Goal: Obtain resource: Obtain resource

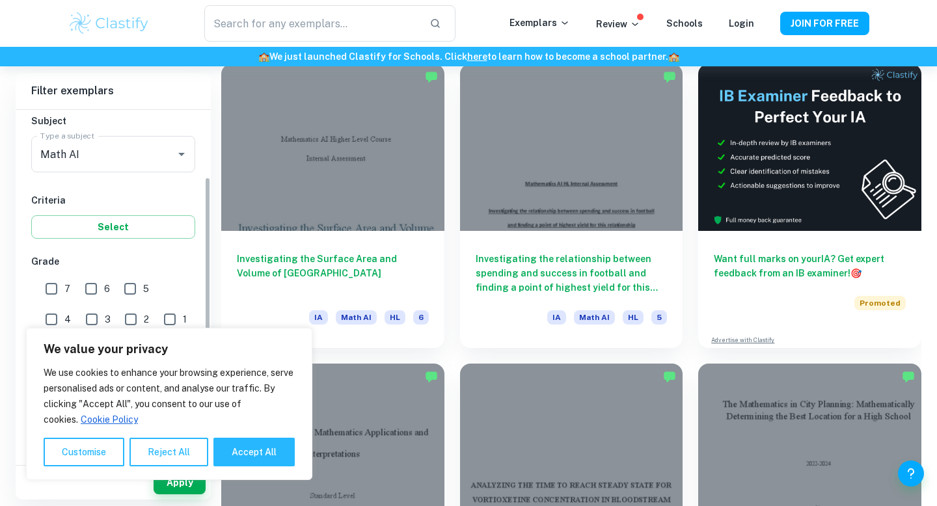
scroll to position [144, 0]
click at [136, 154] on input "Math AI" at bounding box center [95, 155] width 116 height 25
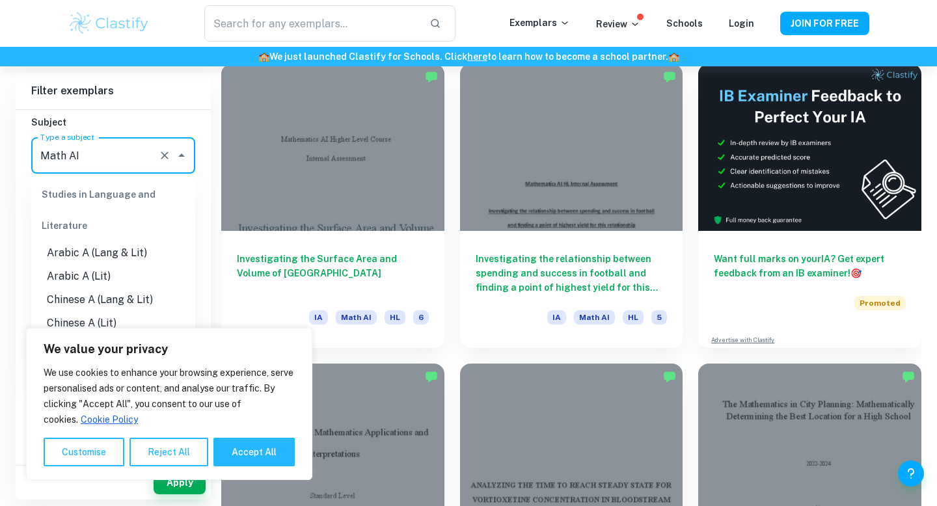
scroll to position [1654, 0]
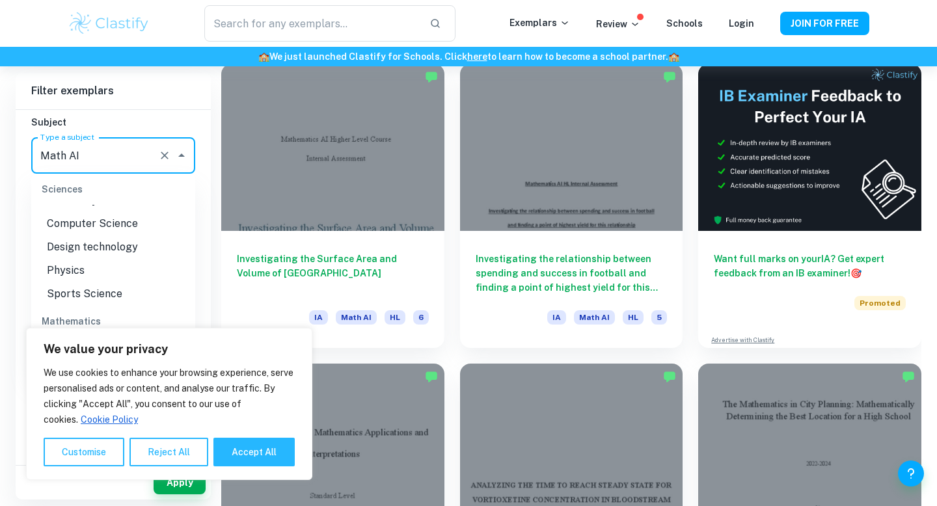
click at [141, 161] on input "Math AI" at bounding box center [95, 155] width 116 height 25
click at [173, 106] on h6 "Filter exemplars" at bounding box center [113, 91] width 195 height 36
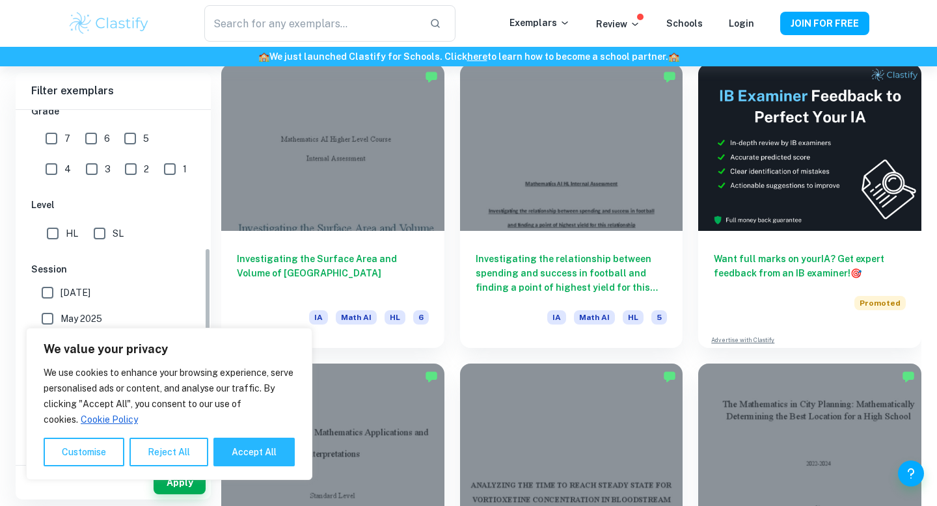
scroll to position [297, 0]
click at [53, 243] on input "HL" at bounding box center [53, 233] width 26 height 26
checkbox input "true"
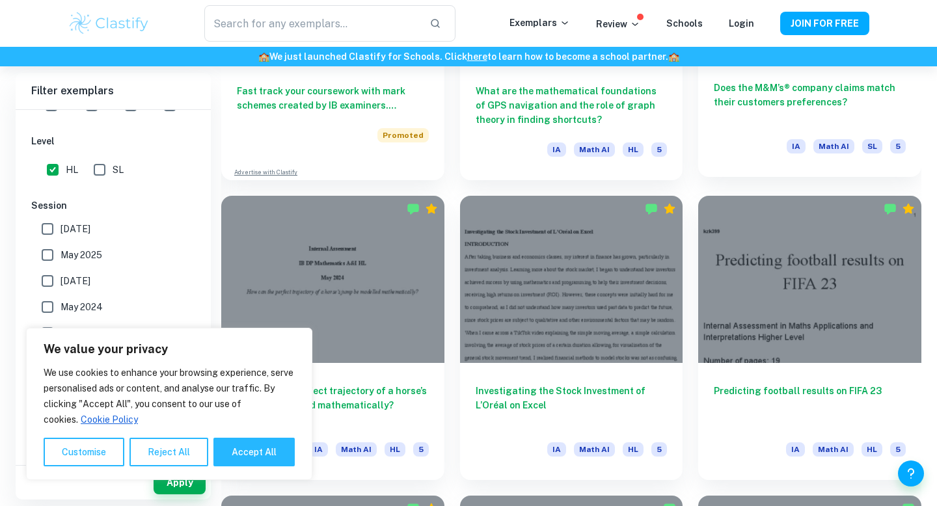
scroll to position [1201, 0]
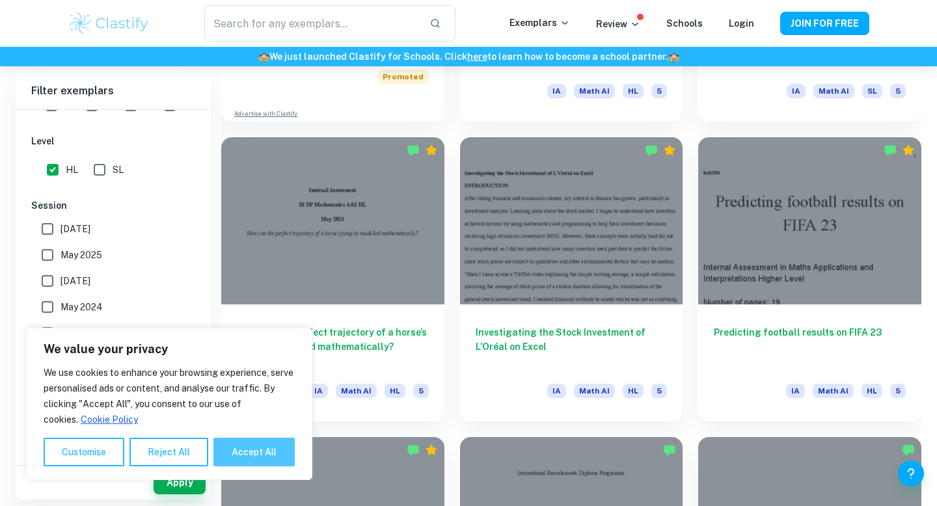
click at [260, 448] on button "Accept All" at bounding box center [253, 452] width 81 height 29
checkbox input "true"
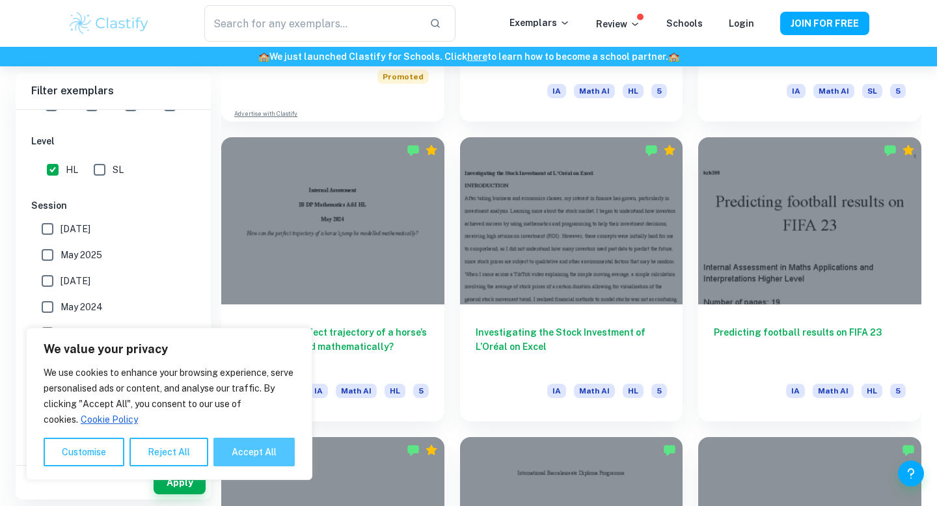
checkbox input "true"
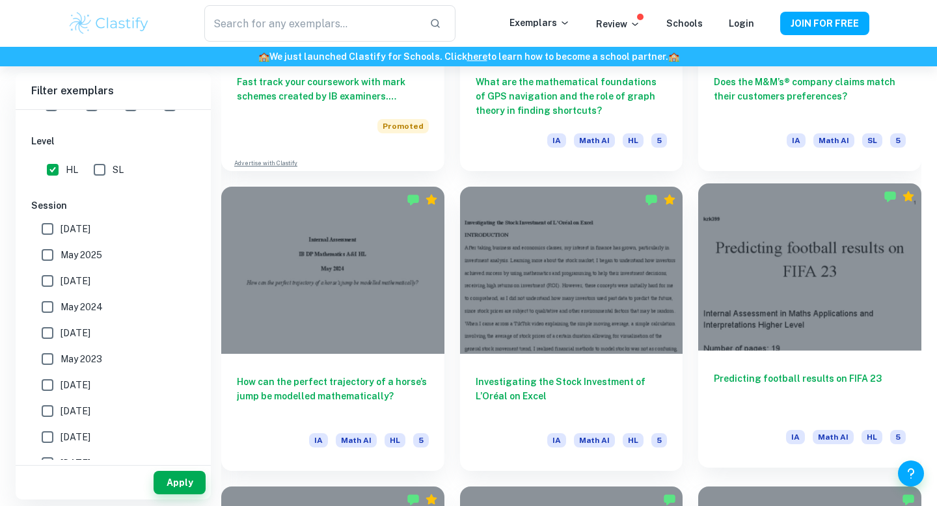
scroll to position [1145, 0]
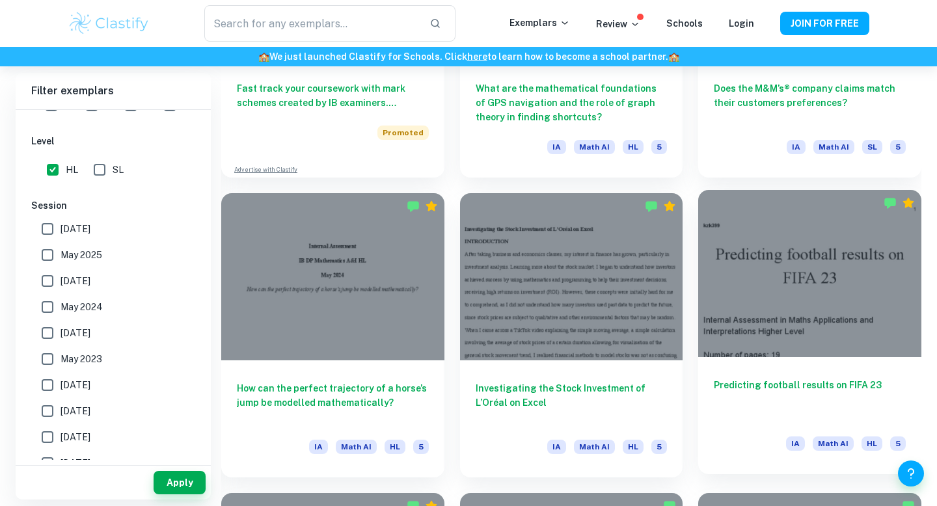
click at [842, 293] on div at bounding box center [809, 273] width 223 height 167
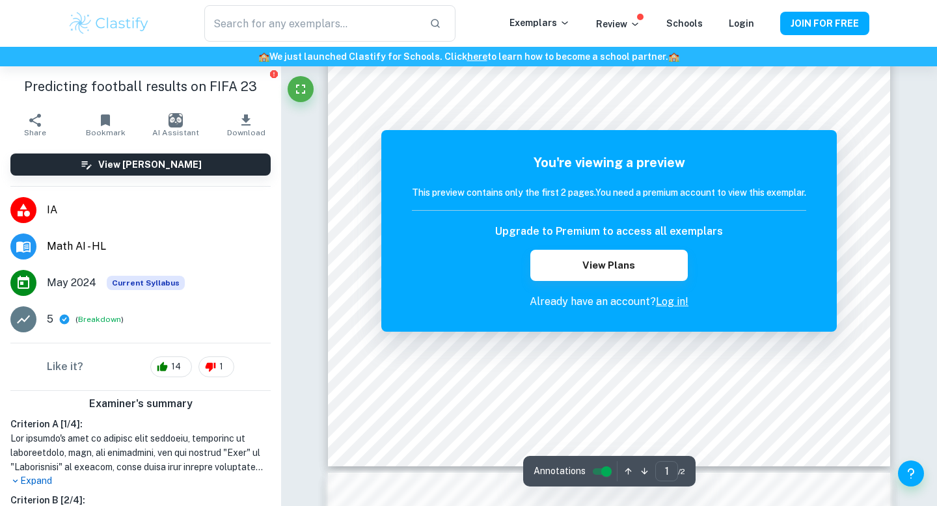
scroll to position [341, 0]
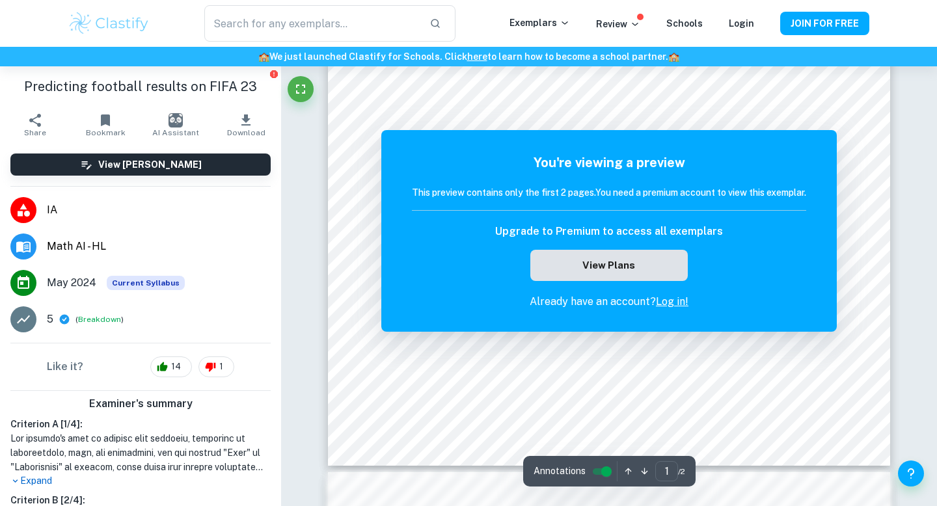
click at [604, 267] on button "View Plans" at bounding box center [608, 265] width 157 height 31
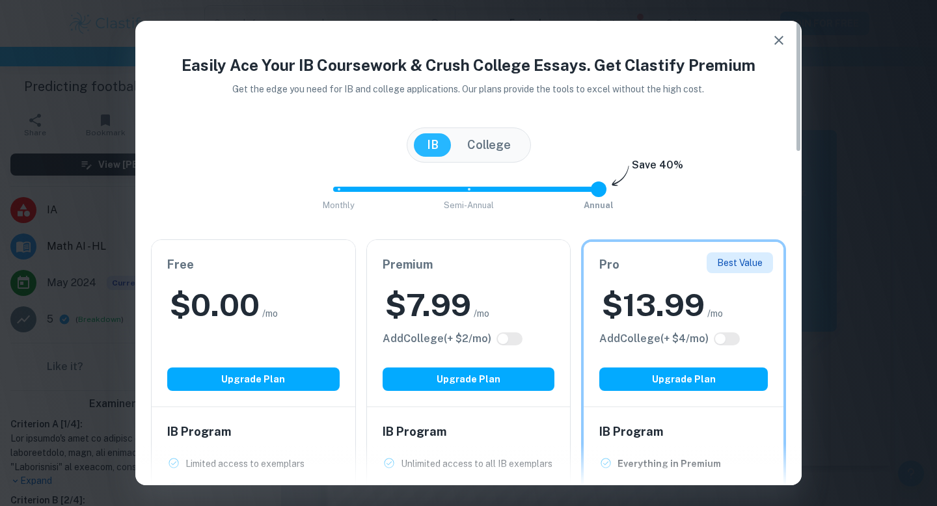
click at [774, 51] on button "button" at bounding box center [779, 40] width 26 height 26
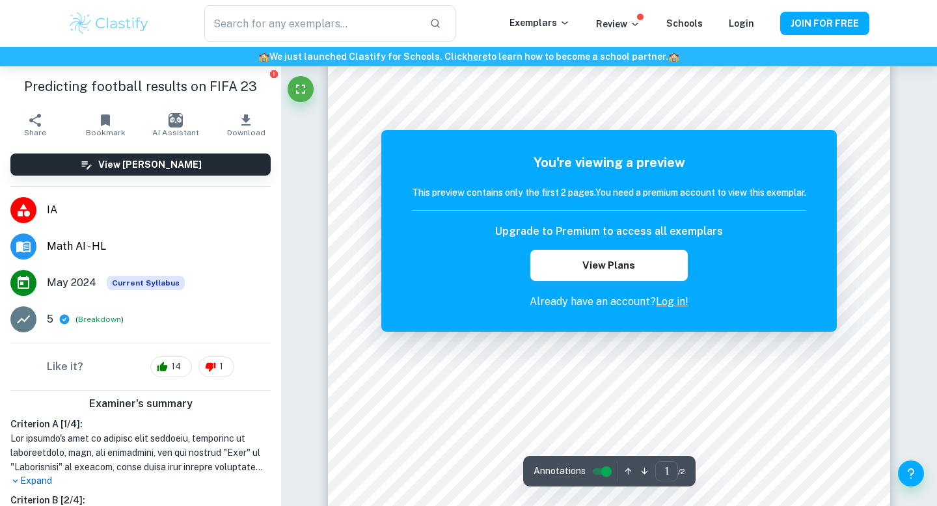
scroll to position [0, 0]
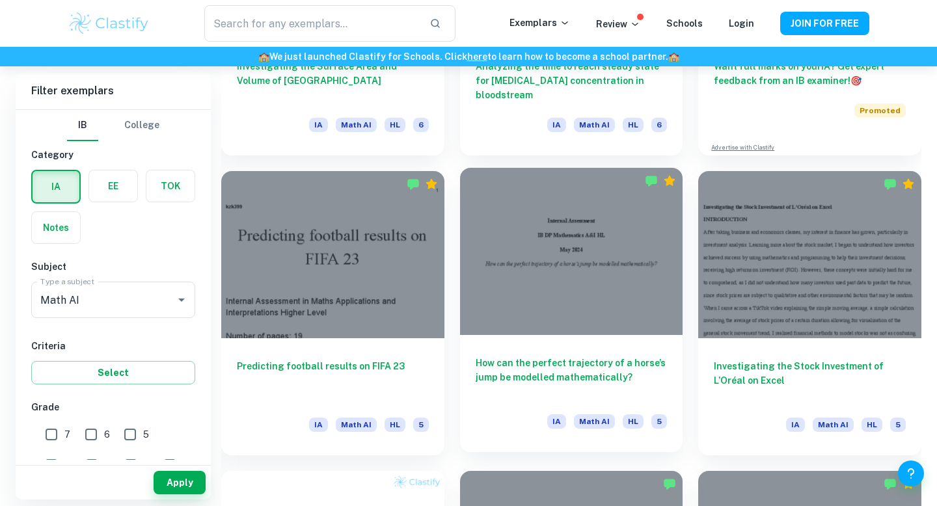
scroll to position [588, 0]
